Goal: Task Accomplishment & Management: Use online tool/utility

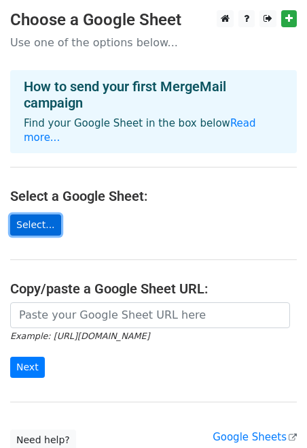
click at [50, 214] on link "Select..." at bounding box center [35, 224] width 51 height 21
click at [53, 214] on link "Select..." at bounding box center [35, 224] width 51 height 21
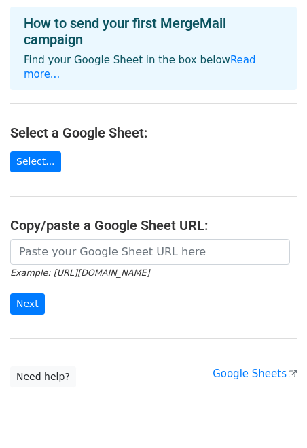
scroll to position [97, 0]
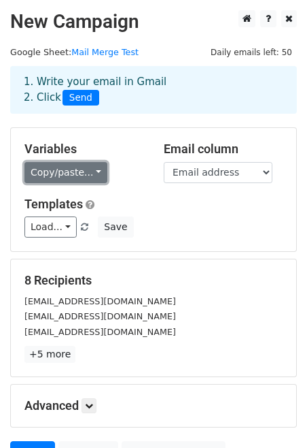
click at [92, 173] on link "Copy/paste..." at bounding box center [65, 172] width 83 height 21
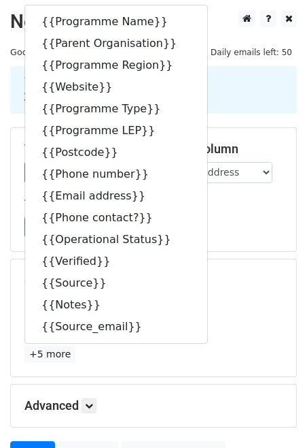
click at [252, 229] on div "Load... No templates saved Save" at bounding box center [153, 226] width 279 height 21
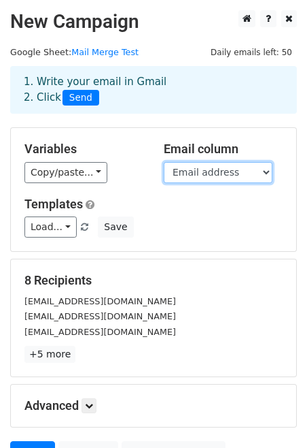
click at [225, 171] on select "Programme Name Parent Organisation Programme Region Website Programme Type Prog…" at bounding box center [218, 172] width 109 height 21
click at [164, 162] on select "Programme Name Parent Organisation Programme Region Website Programme Type Prog…" at bounding box center [218, 172] width 109 height 21
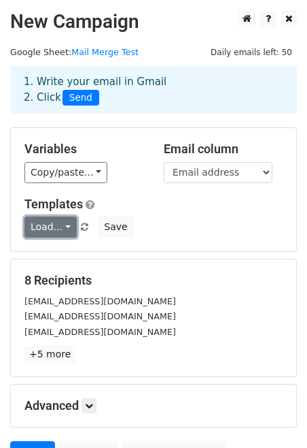
click at [63, 229] on link "Load..." at bounding box center [50, 226] width 52 height 21
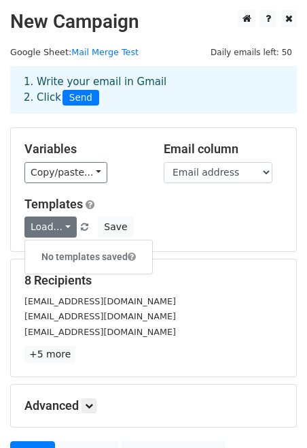
click at [190, 221] on div "Load... No templates saved Save" at bounding box center [153, 226] width 279 height 21
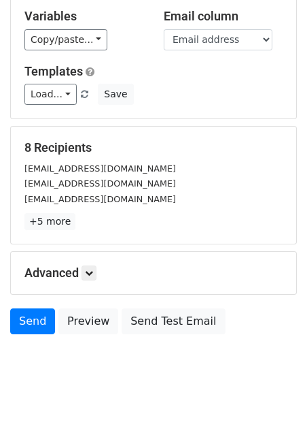
scroll to position [134, 0]
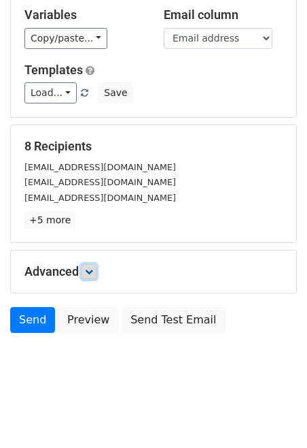
click at [90, 277] on link at bounding box center [89, 271] width 15 height 15
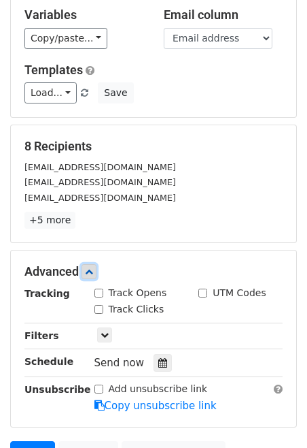
click at [90, 271] on icon at bounding box center [89, 271] width 8 height 8
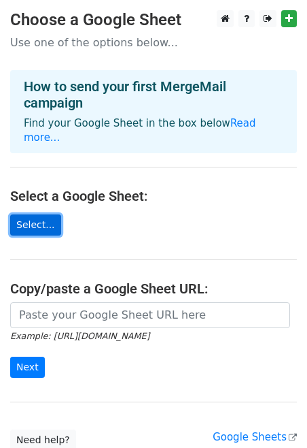
click at [51, 214] on link "Select..." at bounding box center [35, 224] width 51 height 21
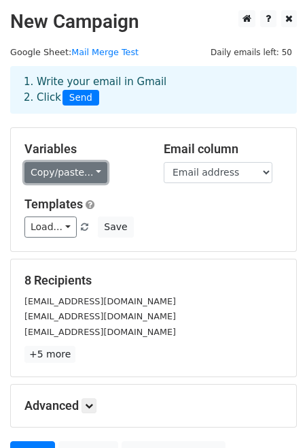
click at [90, 173] on link "Copy/paste..." at bounding box center [65, 172] width 83 height 21
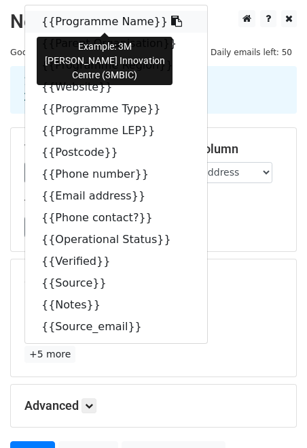
click at [115, 23] on link "{{Programme Name}}" at bounding box center [116, 22] width 182 height 22
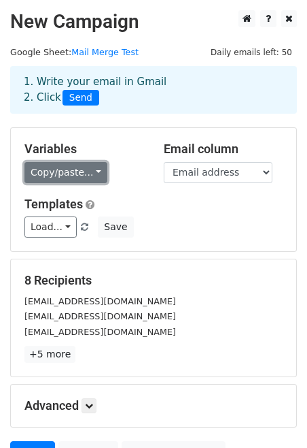
click at [75, 171] on link "Copy/paste..." at bounding box center [65, 172] width 83 height 21
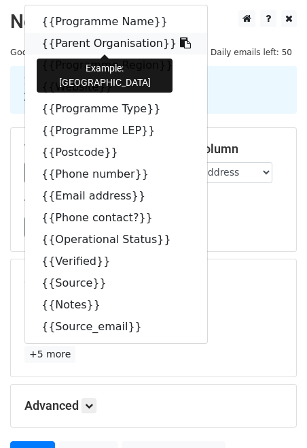
click at [110, 44] on link "{{Parent Organisation}}" at bounding box center [116, 44] width 182 height 22
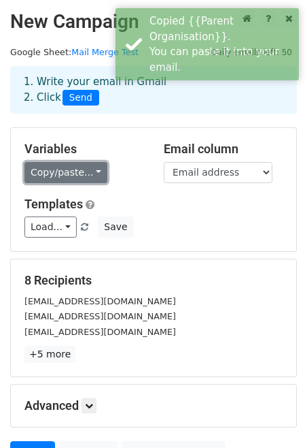
click at [72, 177] on link "Copy/paste..." at bounding box center [65, 172] width 83 height 21
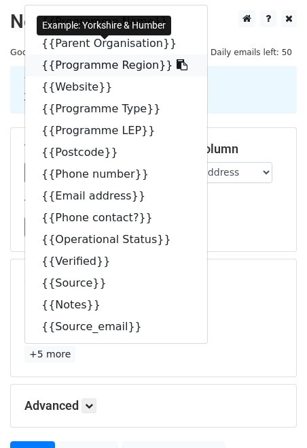
click at [121, 71] on link "{{Programme Region}}" at bounding box center [116, 65] width 182 height 22
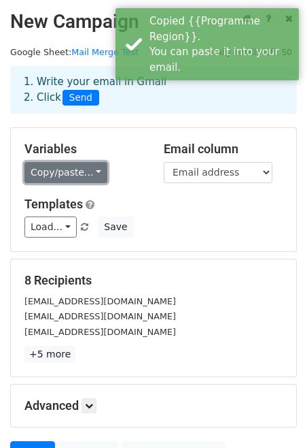
click at [77, 172] on link "Copy/paste..." at bounding box center [65, 172] width 83 height 21
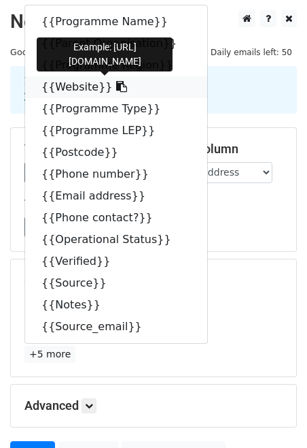
click at [136, 82] on link "{{Website}}" at bounding box center [116, 87] width 182 height 22
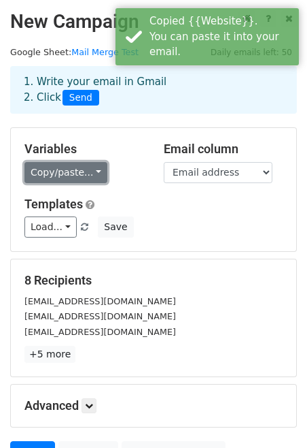
click at [80, 178] on link "Copy/paste..." at bounding box center [65, 172] width 83 height 21
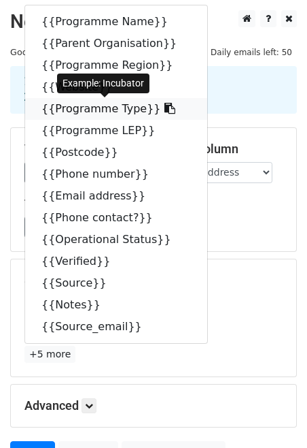
click at [128, 113] on link "{{Programme Type}}" at bounding box center [116, 109] width 182 height 22
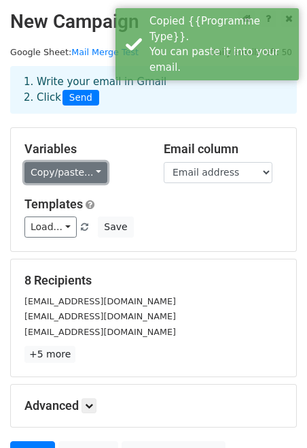
click at [61, 182] on link "Copy/paste..." at bounding box center [65, 172] width 83 height 21
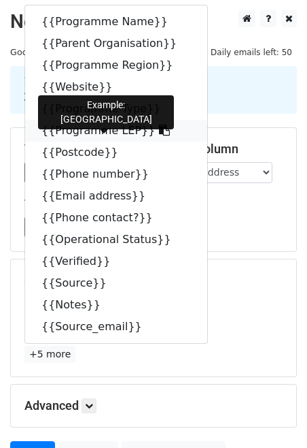
click at [112, 131] on link "{{Programme LEP}}" at bounding box center [116, 131] width 182 height 22
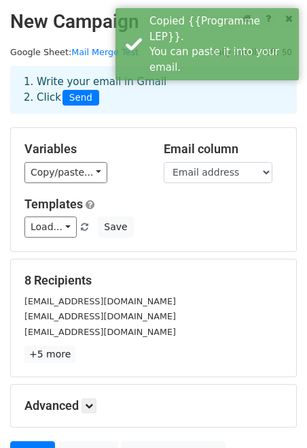
click at [54, 185] on div "Variables Copy/paste... {{Programme Name}} {{Parent Organisation}} {{Programme …" at bounding box center [154, 189] width 286 height 123
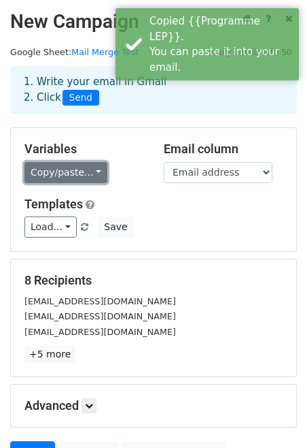
click at [58, 171] on link "Copy/paste..." at bounding box center [65, 172] width 83 height 21
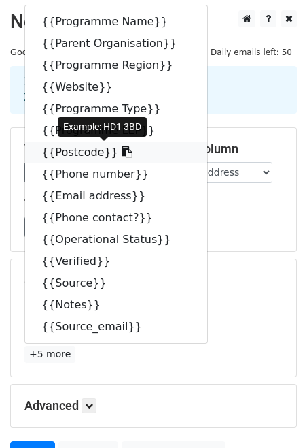
click at [88, 155] on link "{{Postcode}}" at bounding box center [116, 152] width 182 height 22
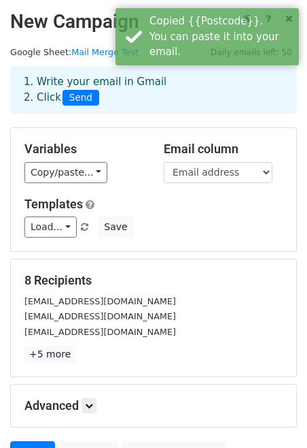
click at [75, 184] on div "Variables Copy/paste... {{Programme Name}} {{Parent Organisation}} {{Programme …" at bounding box center [154, 189] width 286 height 123
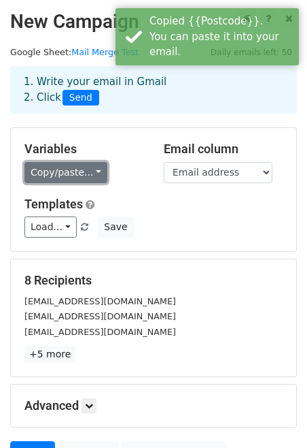
click at [75, 175] on link "Copy/paste..." at bounding box center [65, 172] width 83 height 21
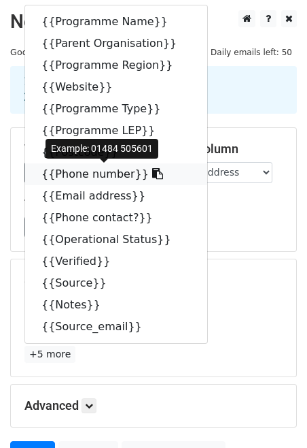
click at [105, 173] on link "{{Phone number}}" at bounding box center [116, 174] width 182 height 22
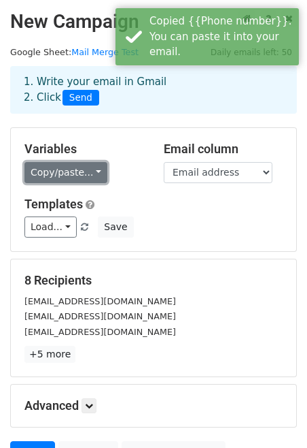
click at [90, 173] on link "Copy/paste..." at bounding box center [65, 172] width 83 height 21
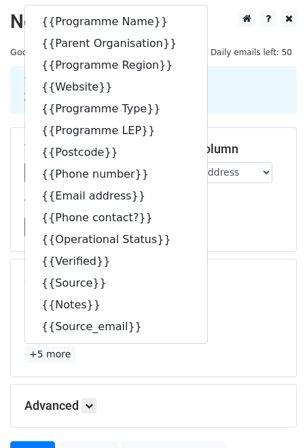
click at [260, 219] on div "Load... No templates saved Save" at bounding box center [153, 226] width 279 height 21
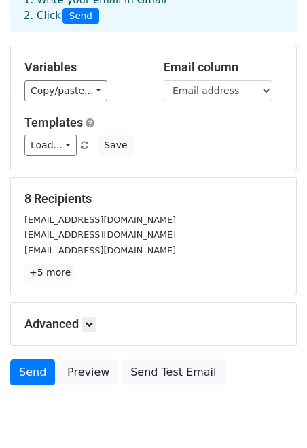
scroll to position [103, 0]
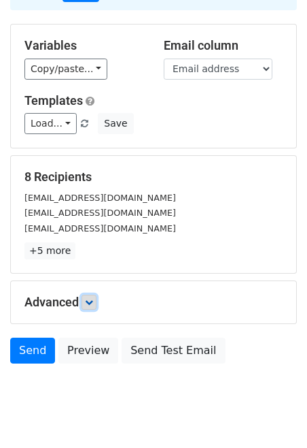
click at [91, 305] on icon at bounding box center [89, 302] width 8 height 8
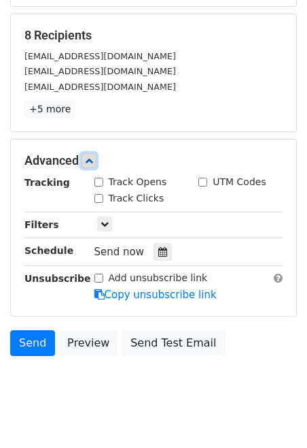
scroll to position [268, 0]
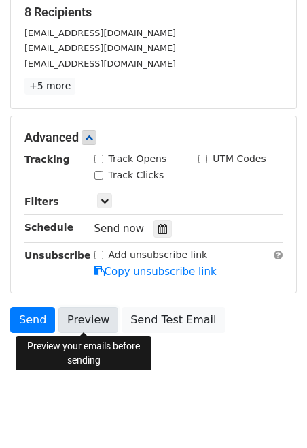
click at [89, 314] on link "Preview" at bounding box center [88, 320] width 60 height 26
click at [104, 314] on link "Preview" at bounding box center [88, 320] width 60 height 26
click at [93, 322] on link "Preview" at bounding box center [88, 320] width 60 height 26
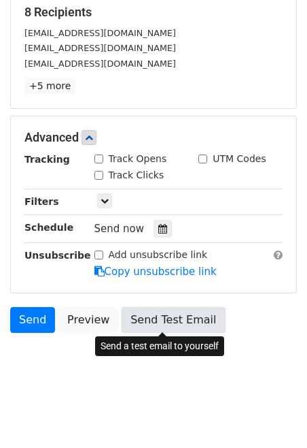
click at [184, 316] on link "Send Test Email" at bounding box center [173, 320] width 103 height 26
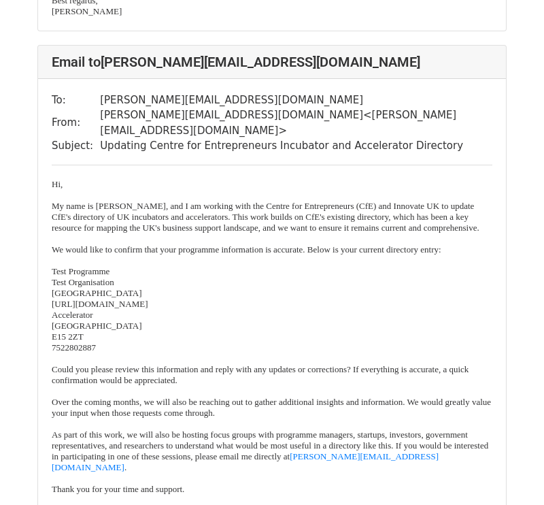
scroll to position [1574, 0]
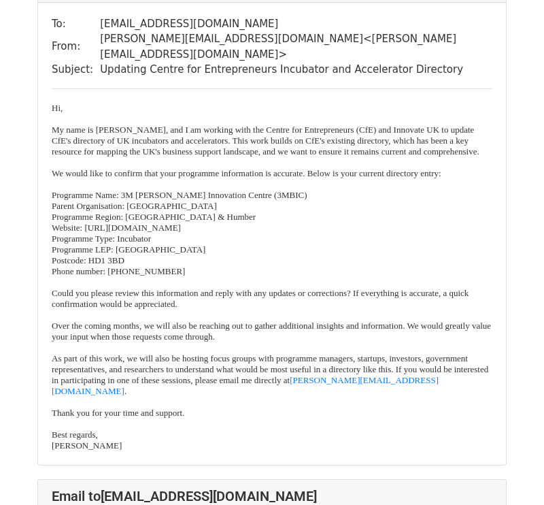
scroll to position [145, 0]
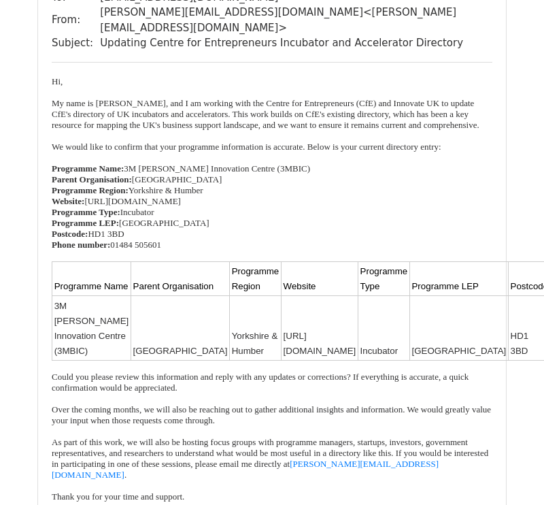
scroll to position [153, 0]
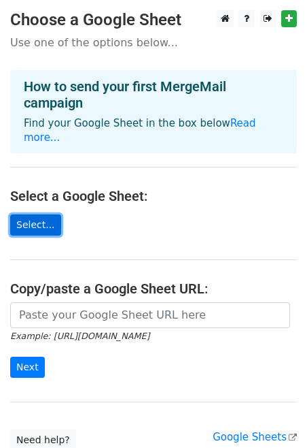
click at [37, 220] on link "Select..." at bounding box center [35, 224] width 51 height 21
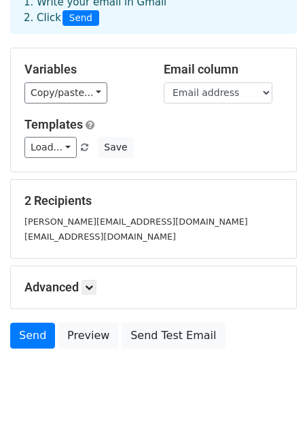
scroll to position [78, 0]
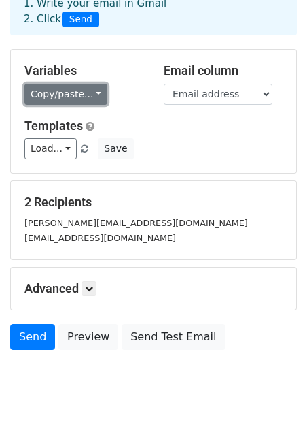
click at [83, 95] on link "Copy/paste..." at bounding box center [65, 94] width 83 height 21
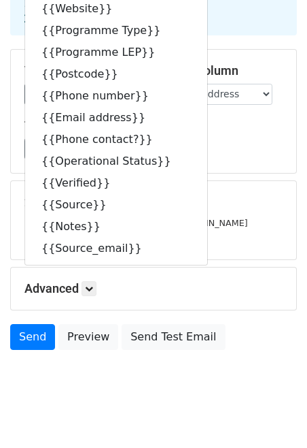
click at [260, 139] on div "Load... No templates saved Save" at bounding box center [153, 148] width 279 height 21
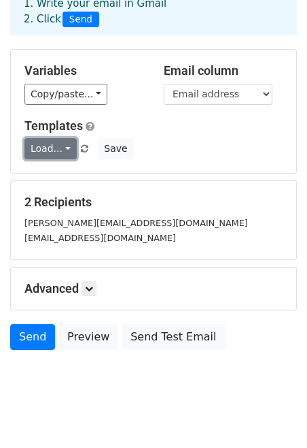
click at [71, 151] on link "Load..." at bounding box center [50, 148] width 52 height 21
click at [216, 127] on h5 "Templates" at bounding box center [153, 125] width 258 height 15
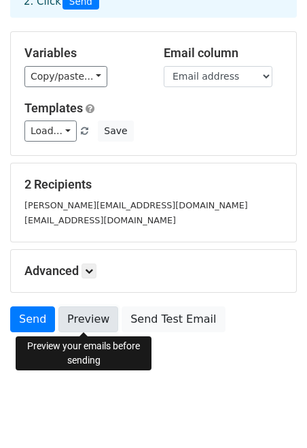
click at [102, 321] on link "Preview" at bounding box center [88, 319] width 60 height 26
click at [92, 311] on link "Preview" at bounding box center [88, 319] width 60 height 26
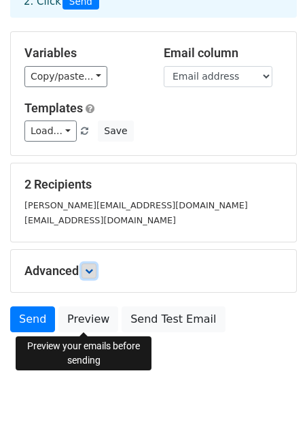
click at [93, 263] on link at bounding box center [89, 270] width 15 height 15
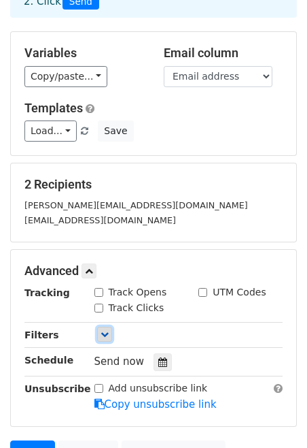
click at [107, 339] on link at bounding box center [104, 333] width 15 height 15
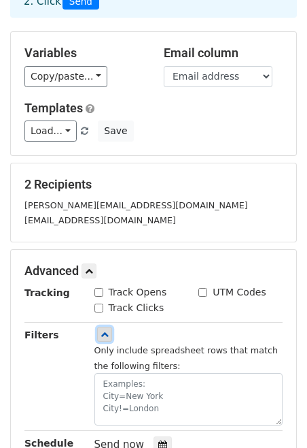
click at [105, 335] on icon at bounding box center [105, 334] width 8 height 8
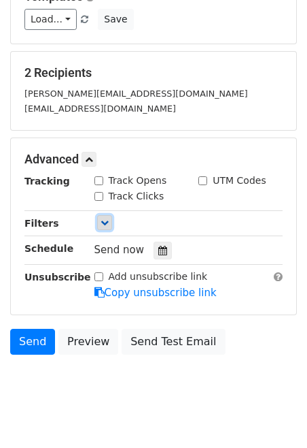
scroll to position [229, 0]
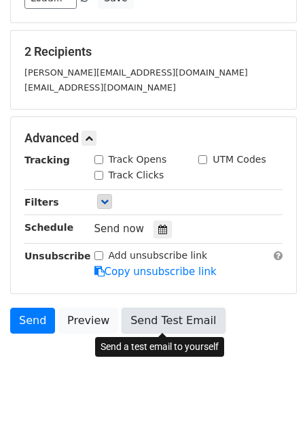
click at [152, 318] on link "Send Test Email" at bounding box center [173, 320] width 103 height 26
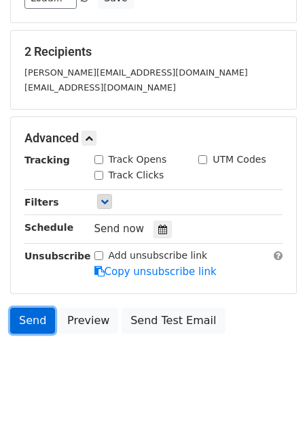
click at [35, 322] on link "Send" at bounding box center [32, 320] width 45 height 26
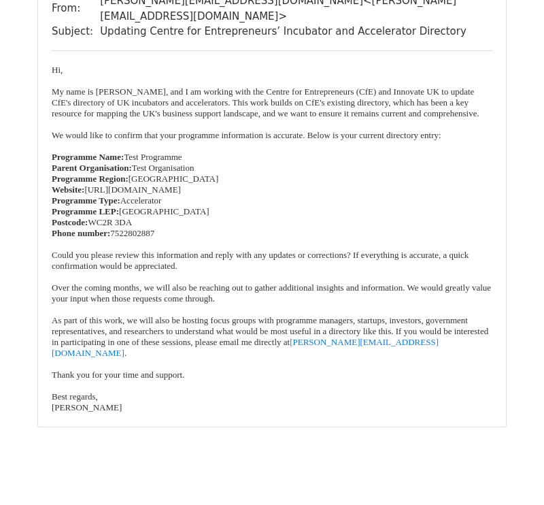
scroll to position [712, 0]
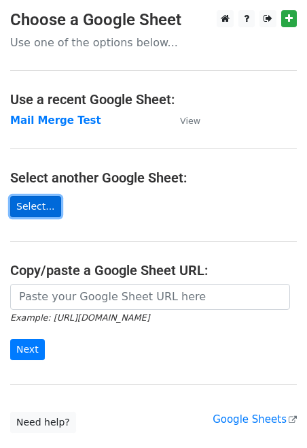
click at [34, 200] on link "Select..." at bounding box center [35, 206] width 51 height 21
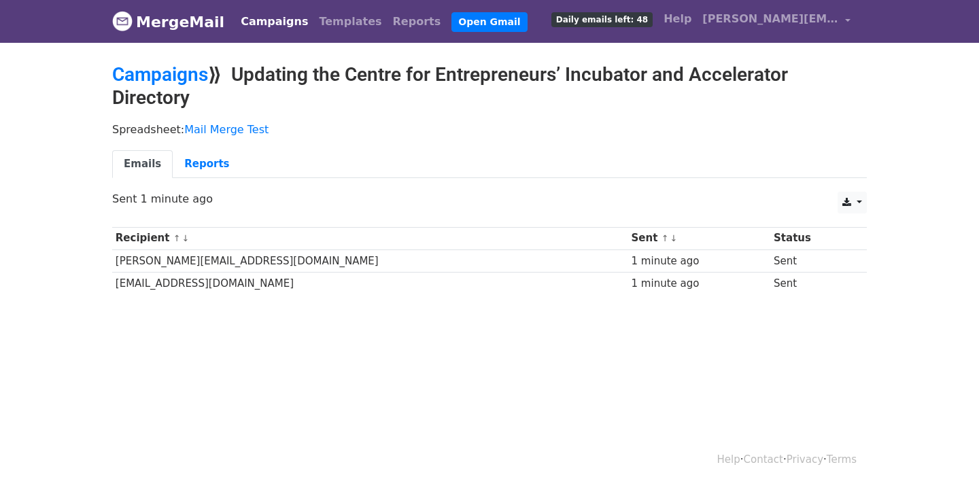
click at [610, 20] on span "Daily emails left: 48" at bounding box center [602, 19] width 101 height 15
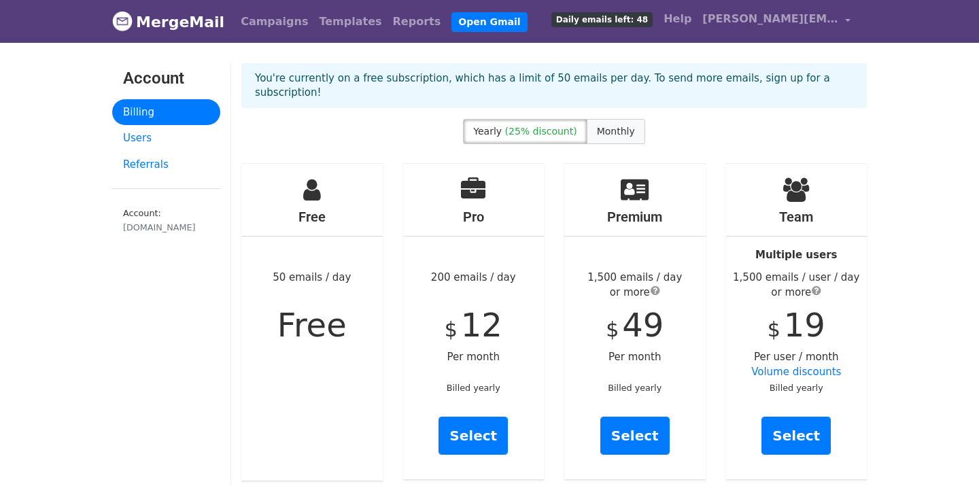
click at [612, 119] on label "Monthly" at bounding box center [616, 131] width 58 height 25
